Goal: Transaction & Acquisition: Purchase product/service

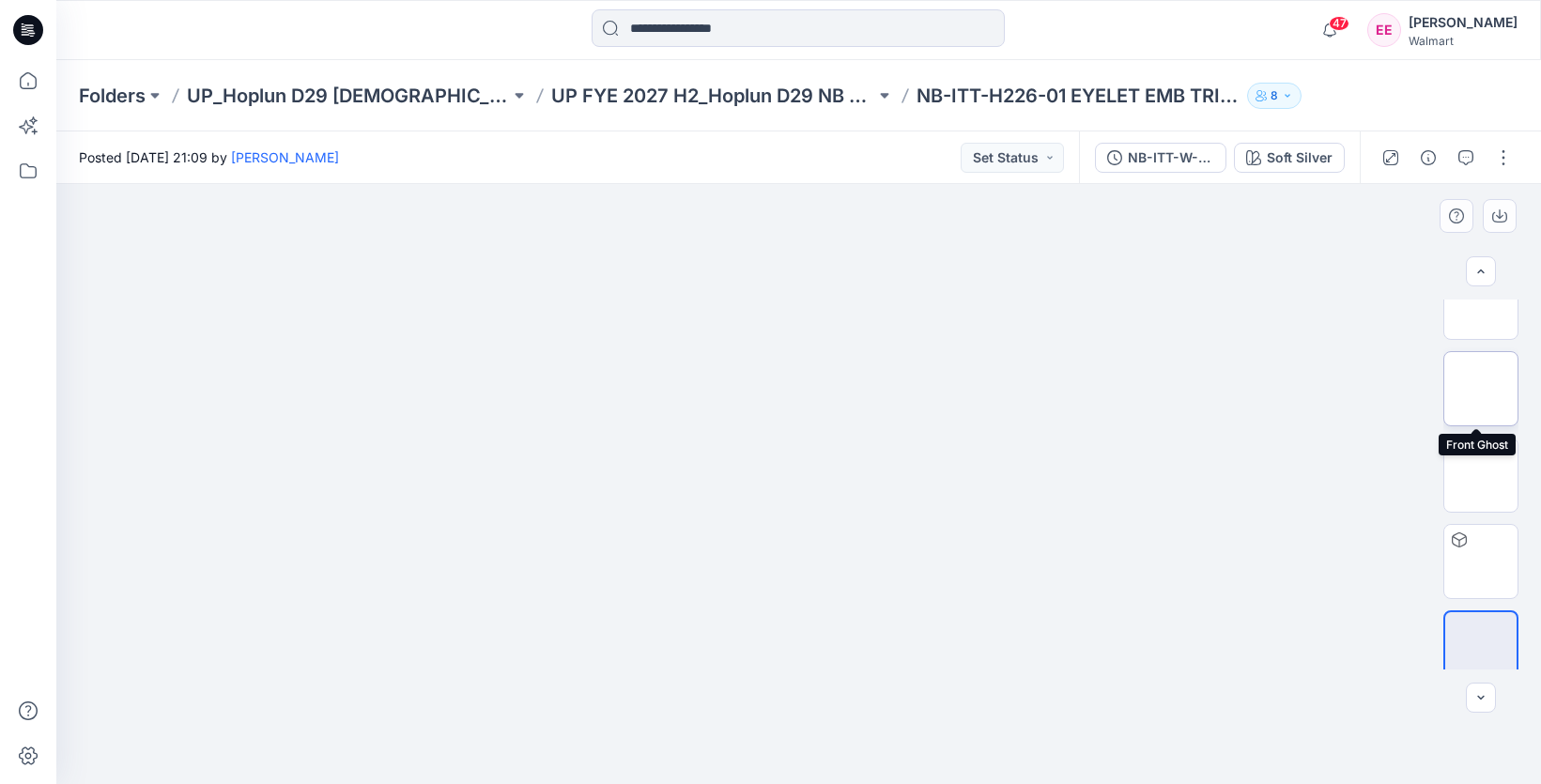
scroll to position [741, 0]
click at [1481, 631] on img at bounding box center [1481, 631] width 0 height 0
click at [1478, 696] on div at bounding box center [1481, 698] width 30 height 30
click at [1481, 631] on img at bounding box center [1481, 631] width 0 height 0
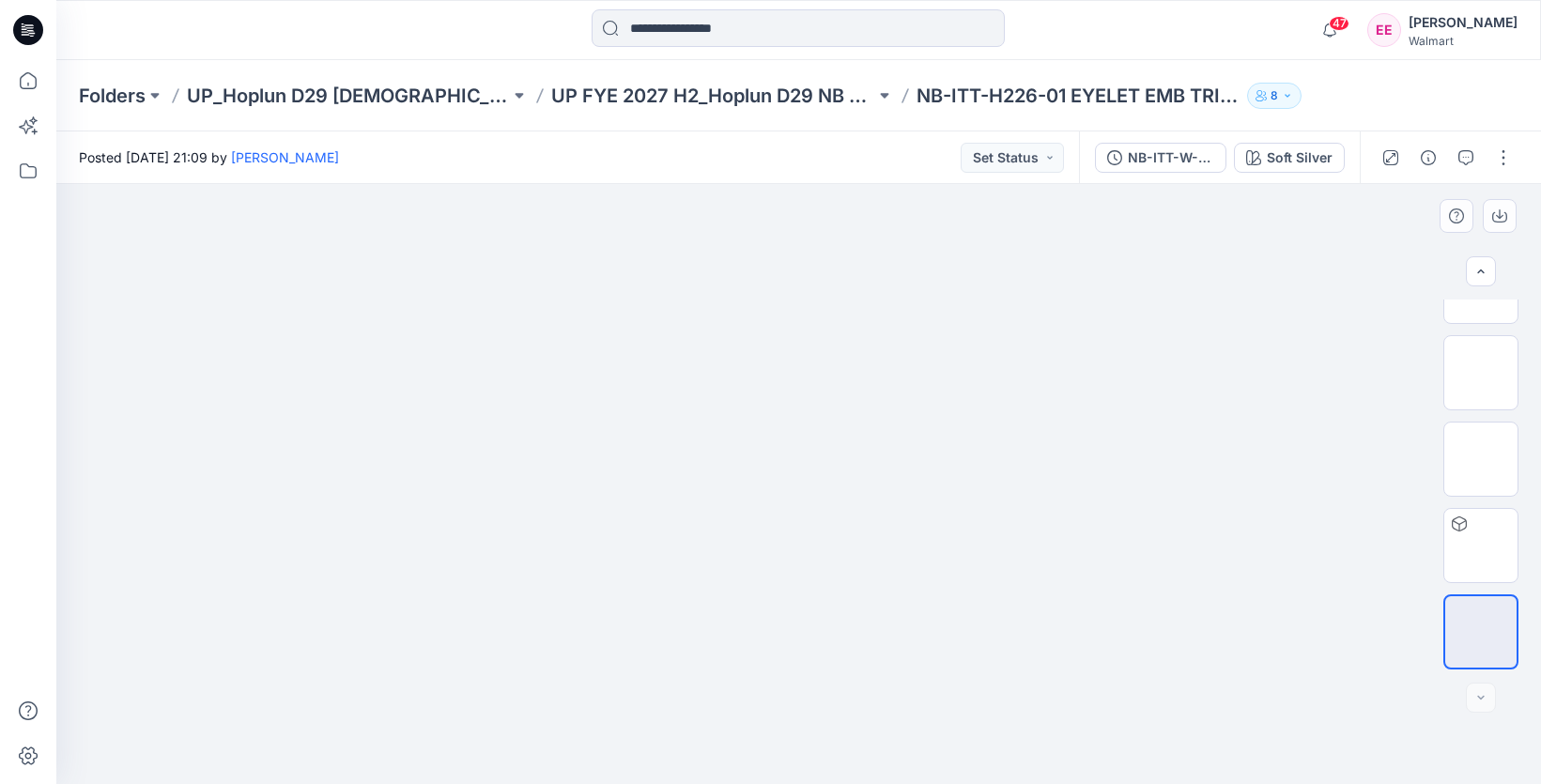
click at [1481, 631] on img at bounding box center [1481, 631] width 0 height 0
click at [1318, 152] on div "Soft Silver" at bounding box center [1299, 157] width 65 height 21
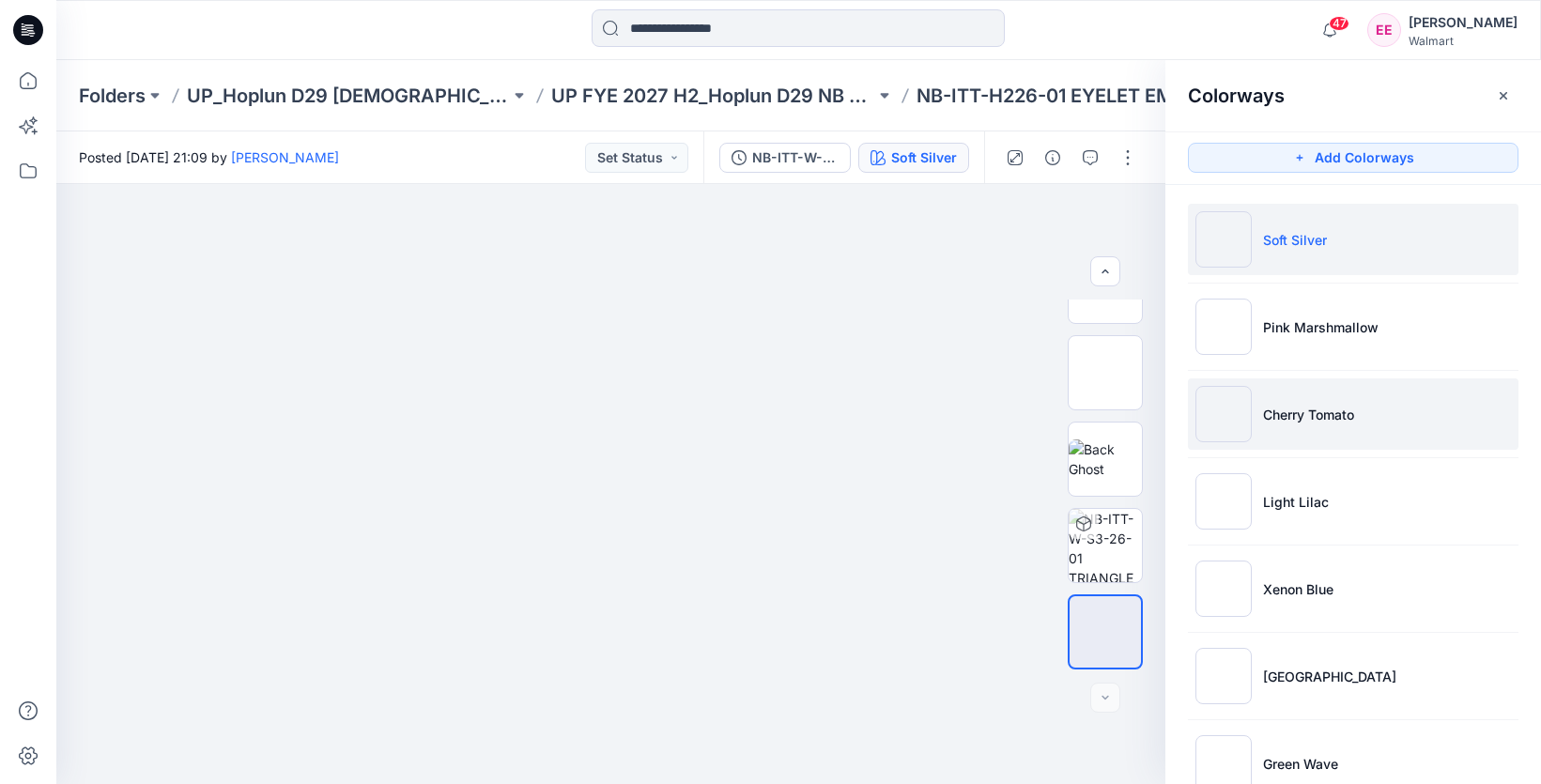
click at [1265, 421] on p "Cherry Tomato" at bounding box center [1309, 414] width 91 height 20
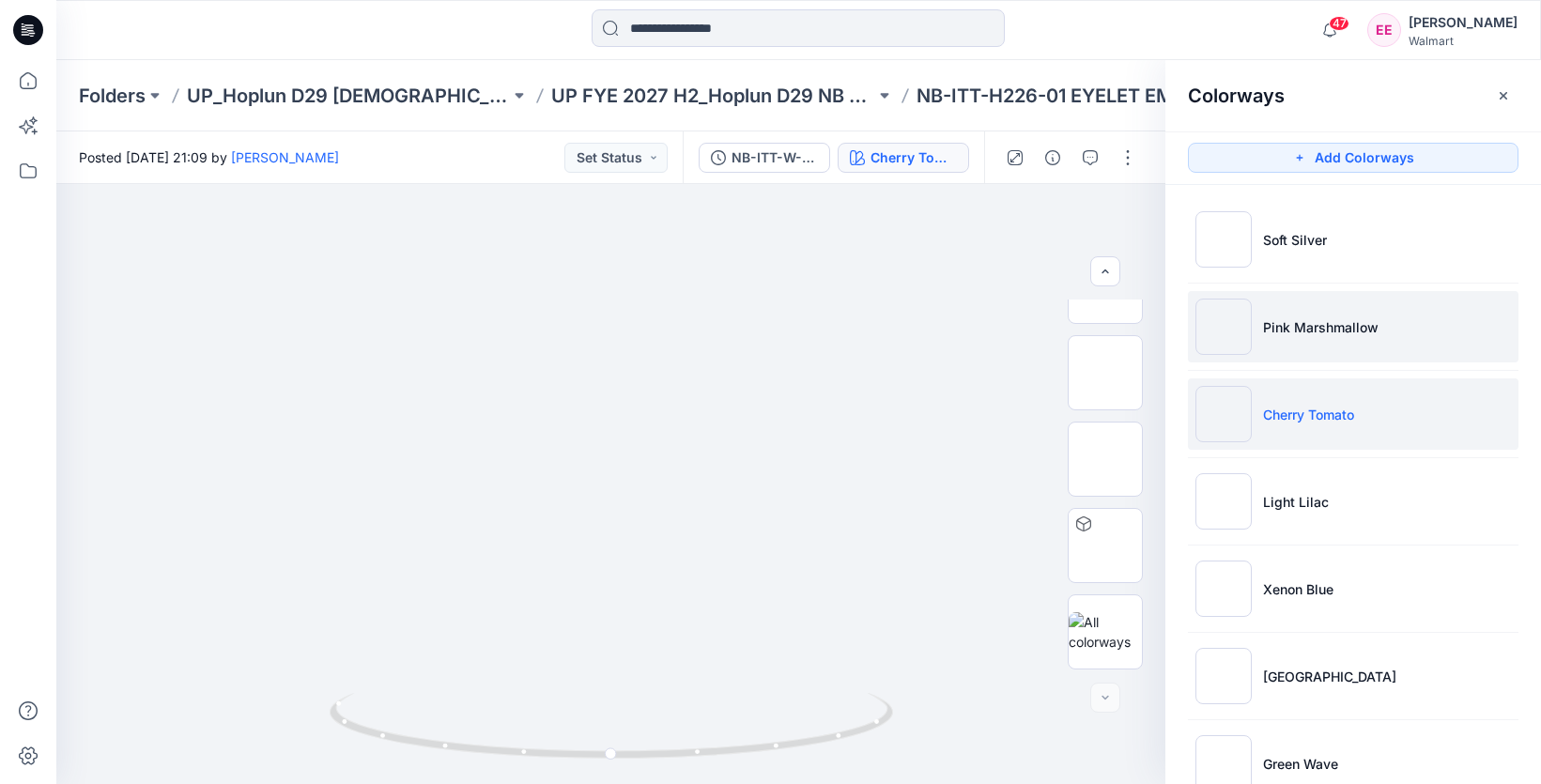
click at [1225, 320] on img at bounding box center [1223, 326] width 56 height 56
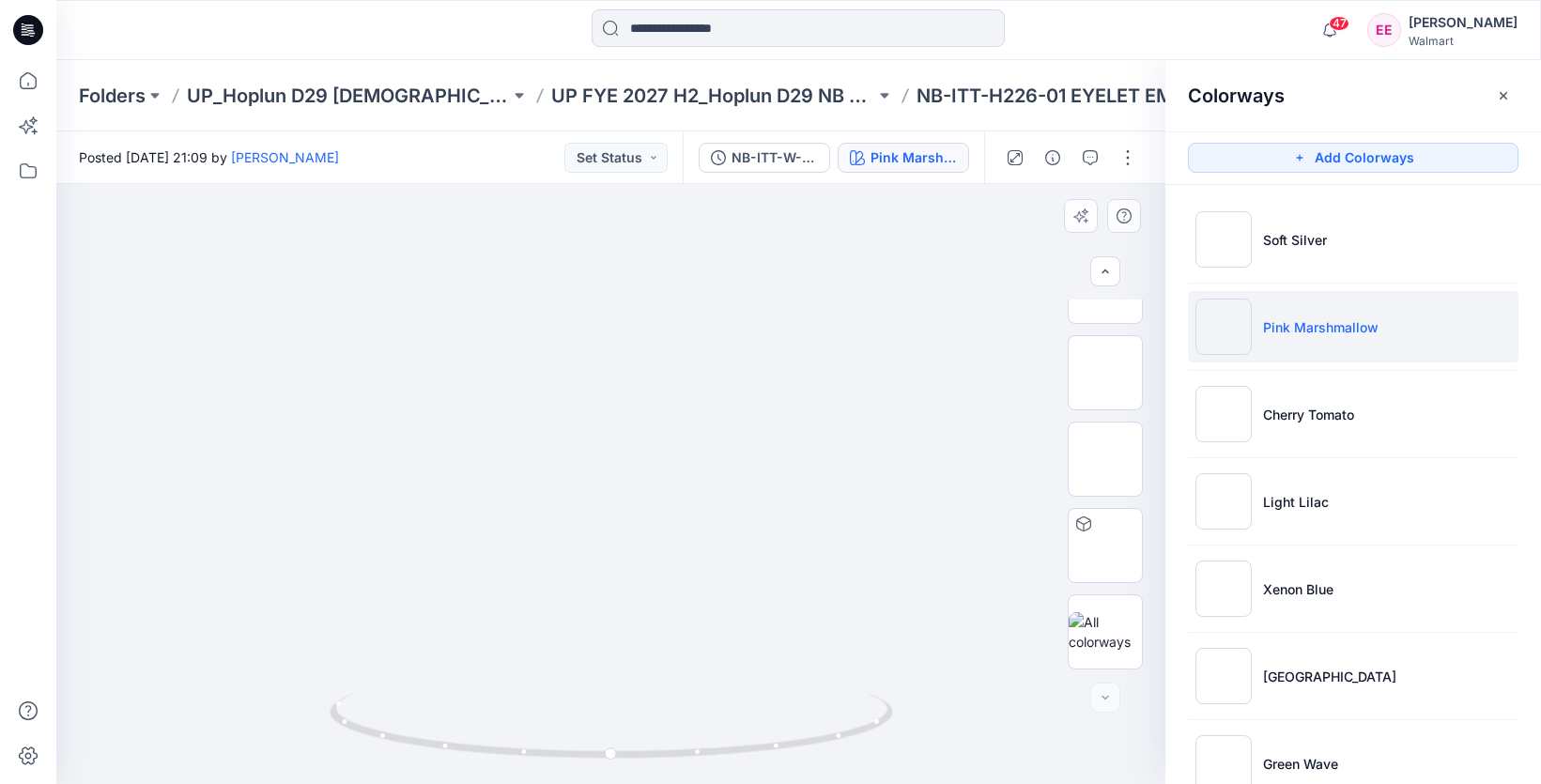
drag, startPoint x: 639, startPoint y: 336, endPoint x: 604, endPoint y: 684, distance: 349.8
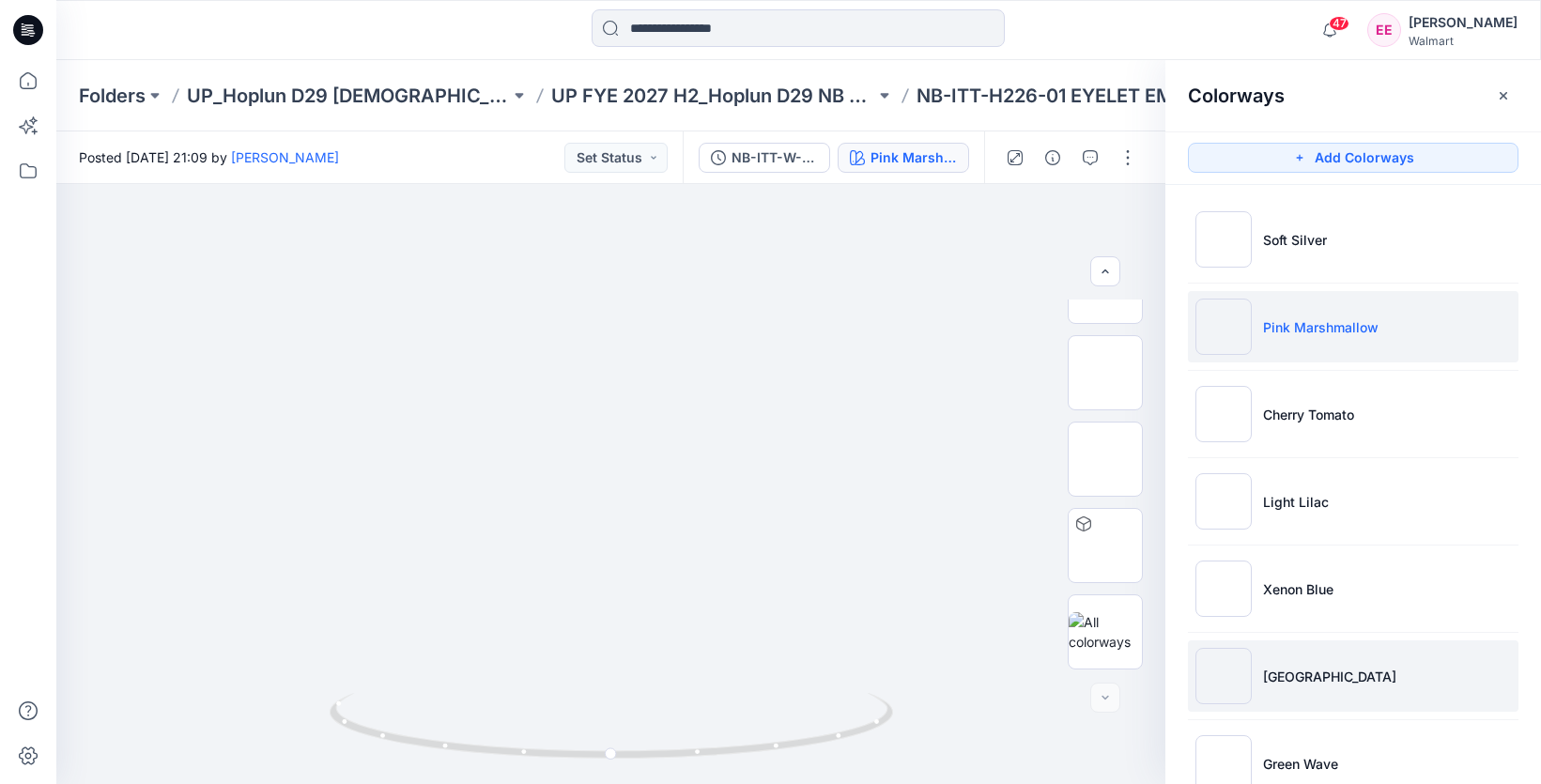
click at [1263, 687] on li "[GEOGRAPHIC_DATA]" at bounding box center [1353, 675] width 331 height 71
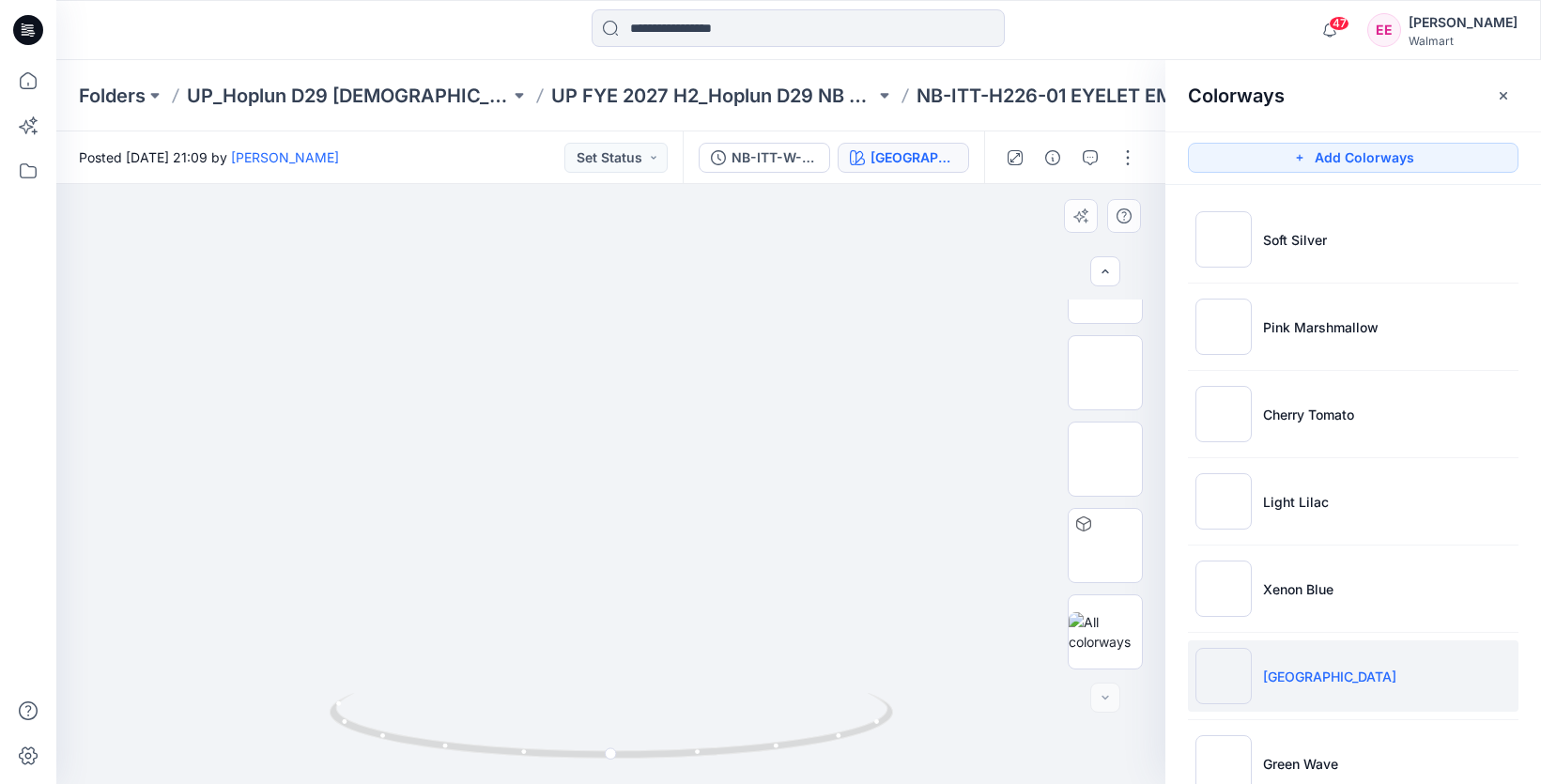
drag, startPoint x: 613, startPoint y: 343, endPoint x: 522, endPoint y: 669, distance: 338.5
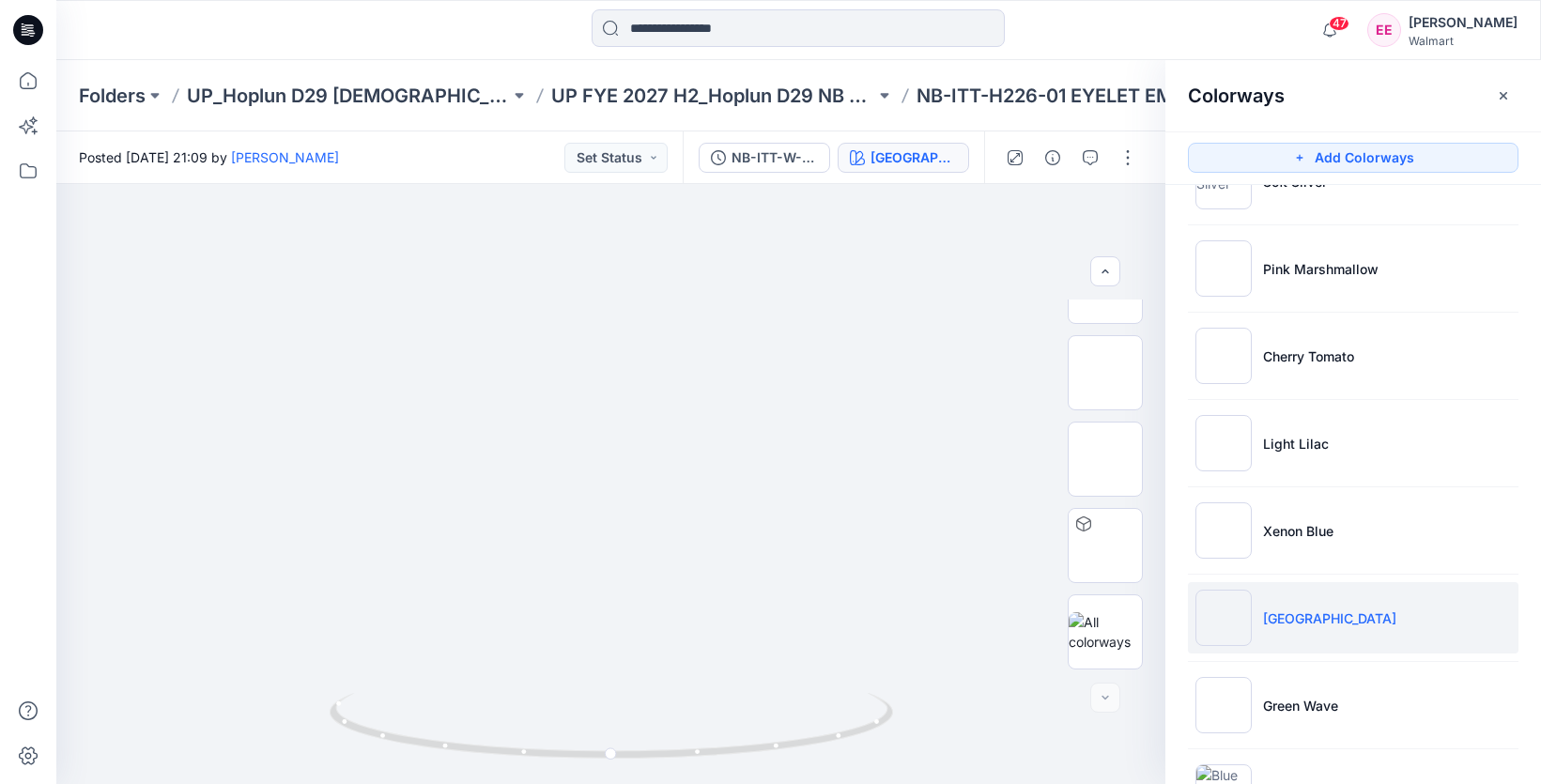
scroll to position [311, 0]
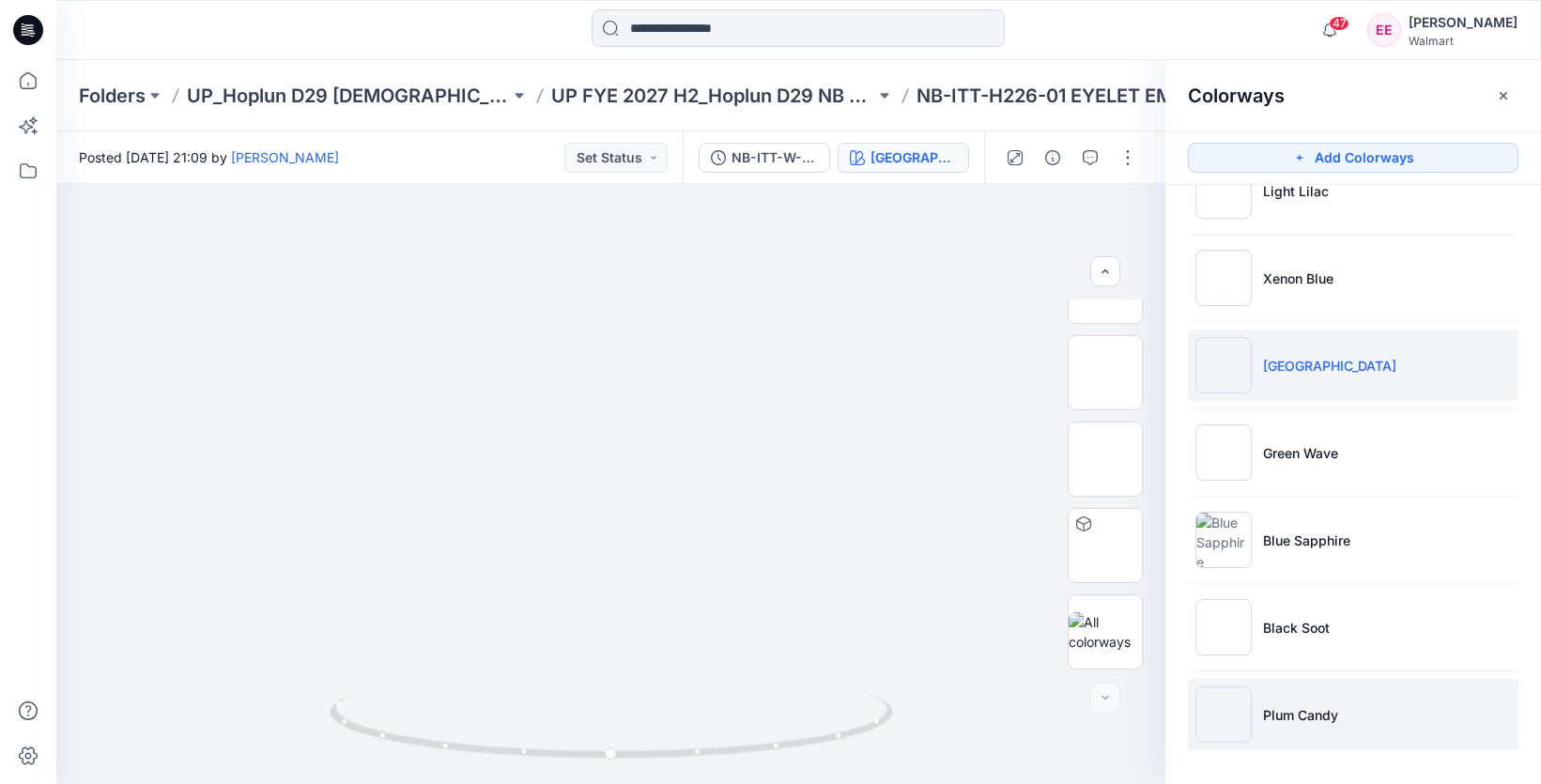
click at [1275, 711] on p "Plum Candy" at bounding box center [1300, 715] width 75 height 20
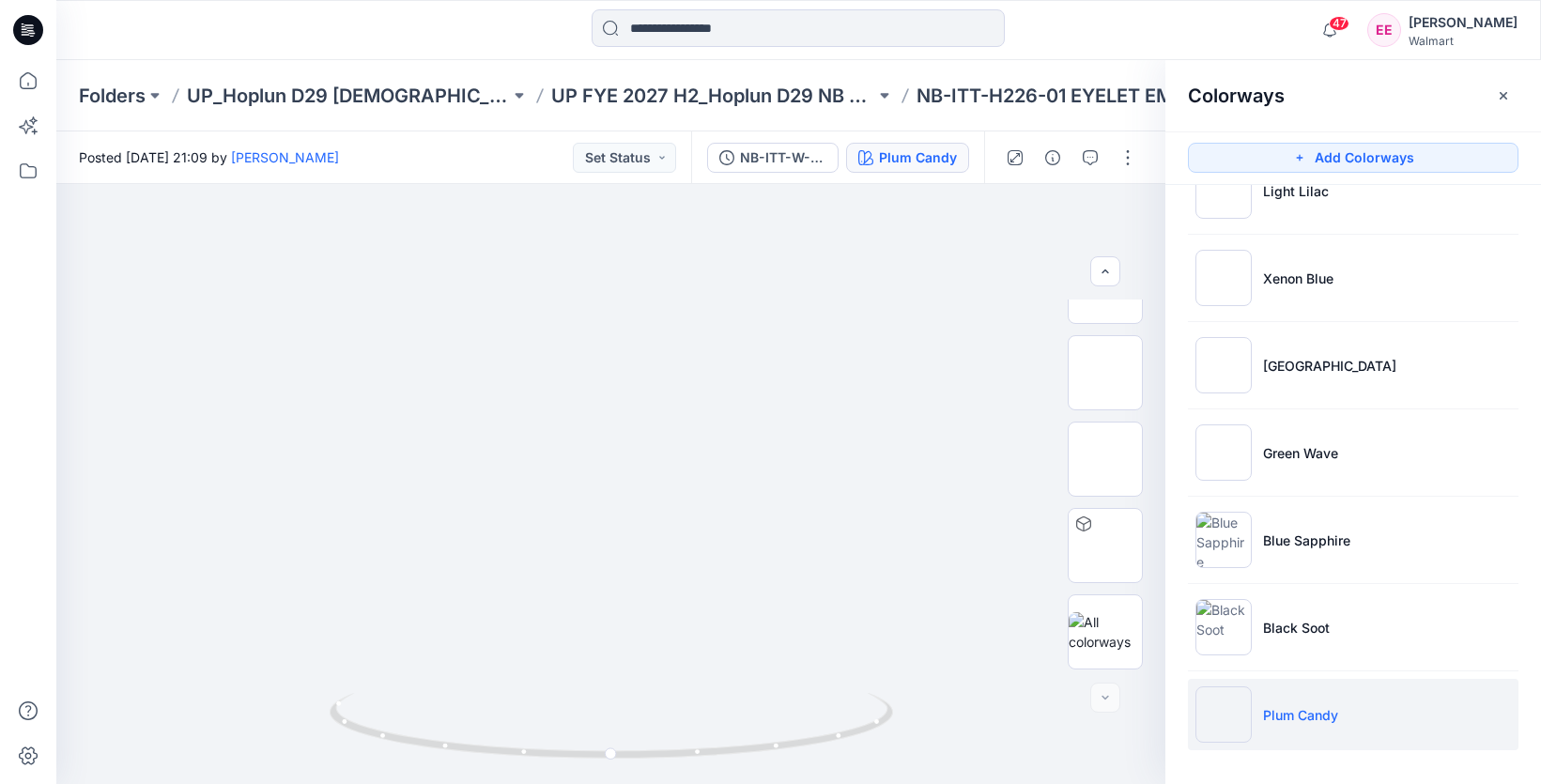
drag, startPoint x: 616, startPoint y: 282, endPoint x: 504, endPoint y: 852, distance: 580.9
